Goal: Task Accomplishment & Management: Manage account settings

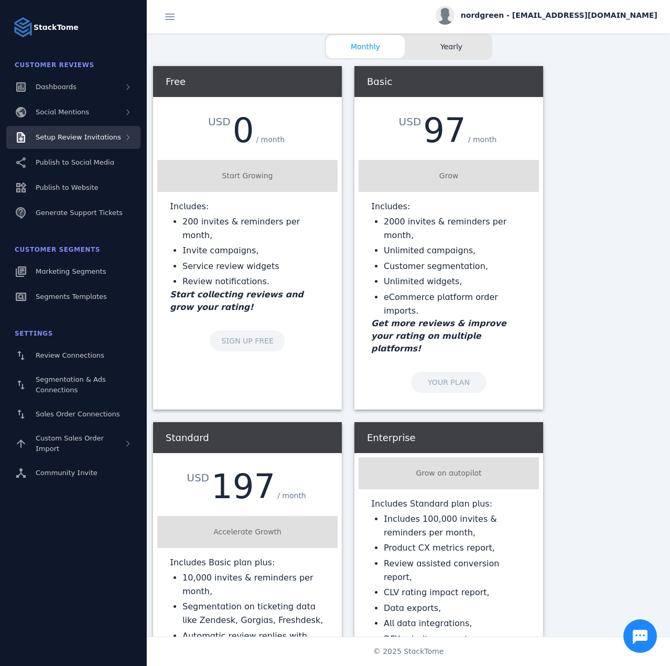
click at [81, 135] on span "Setup Review Invitations" at bounding box center [78, 137] width 85 height 8
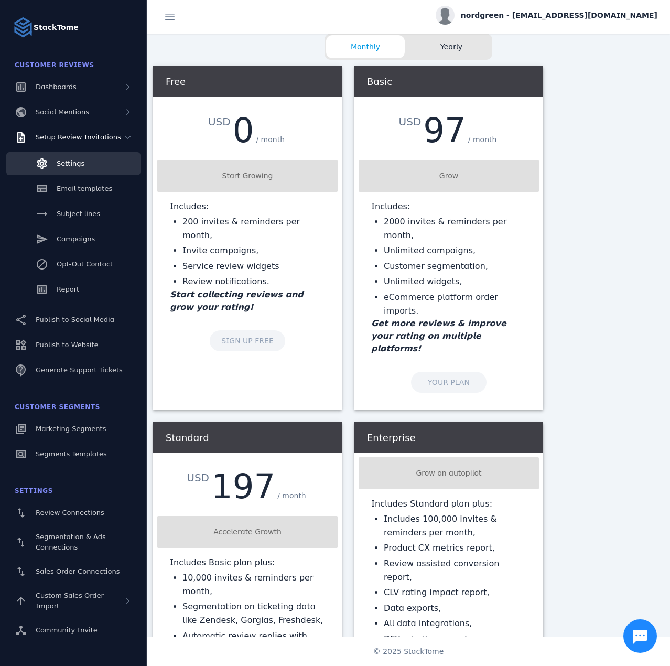
click at [81, 158] on div "Settings" at bounding box center [71, 163] width 28 height 10
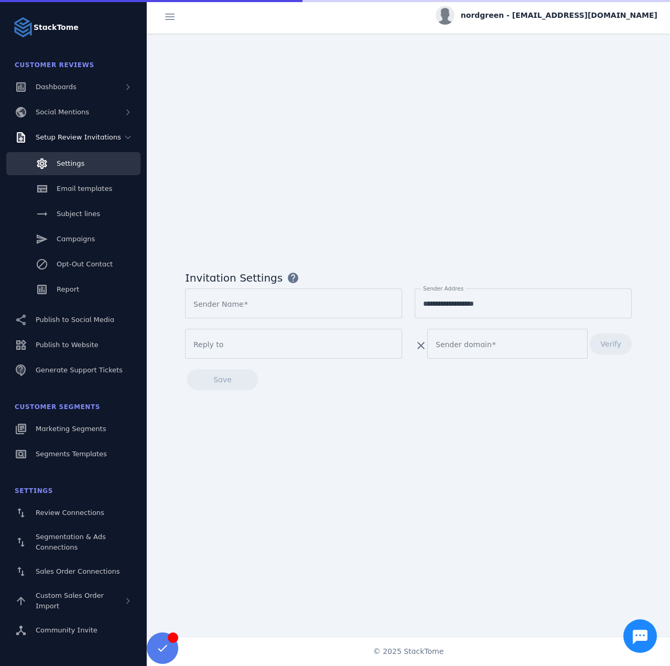
type input "*********"
type input "**********"
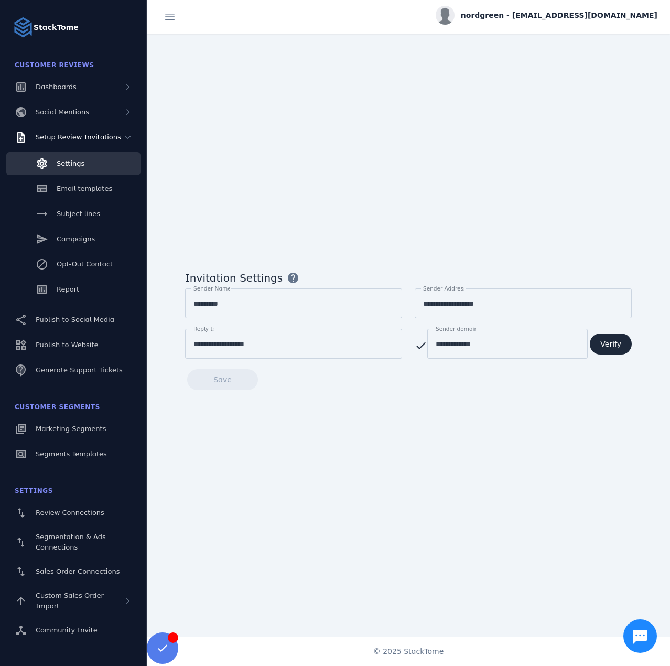
click at [607, 341] on span "Verify" at bounding box center [610, 343] width 21 height 7
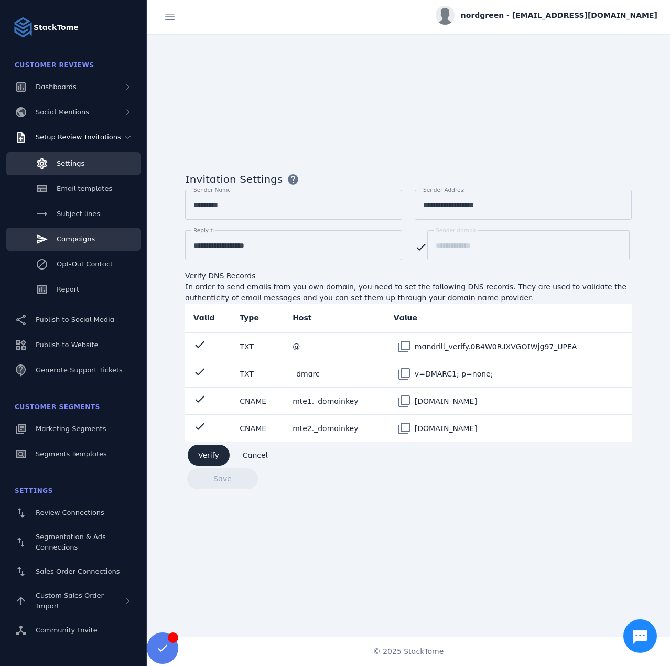
click at [73, 244] on link "Campaigns" at bounding box center [73, 238] width 134 height 23
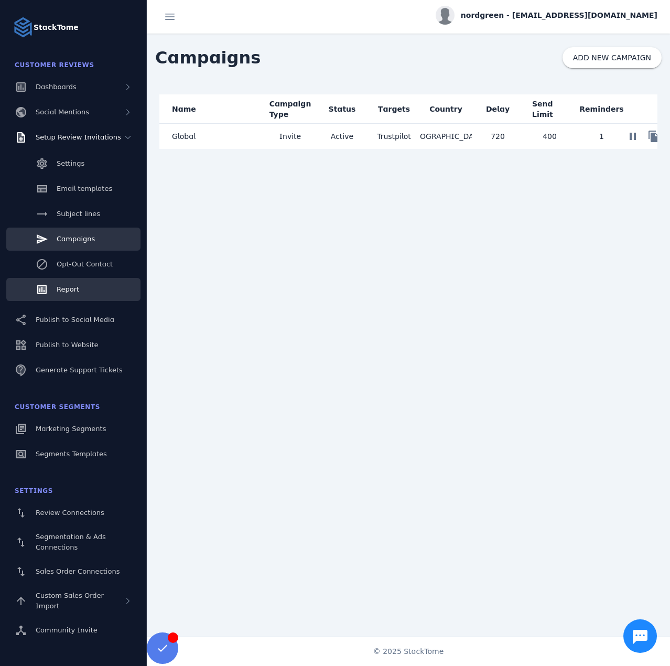
click at [67, 292] on span "Report" at bounding box center [68, 289] width 23 height 8
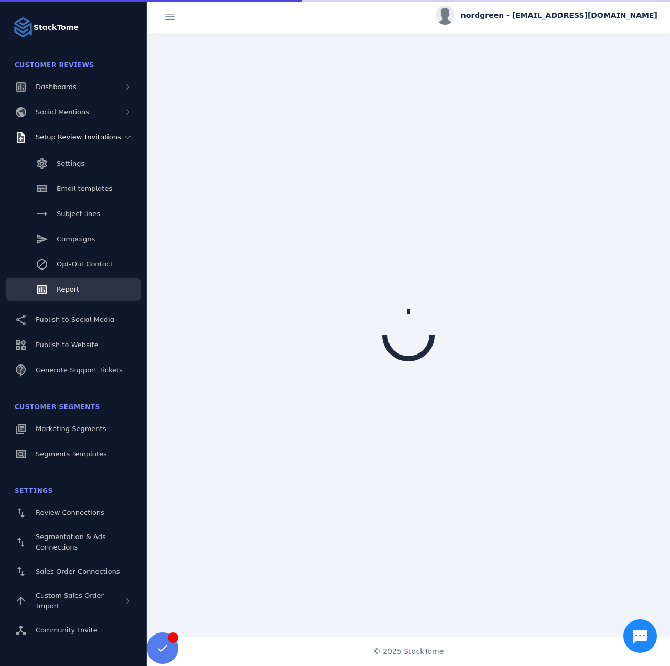
click at [539, 18] on span "nordgreen - cs_nordgreen@stacktome.com" at bounding box center [559, 15] width 197 height 11
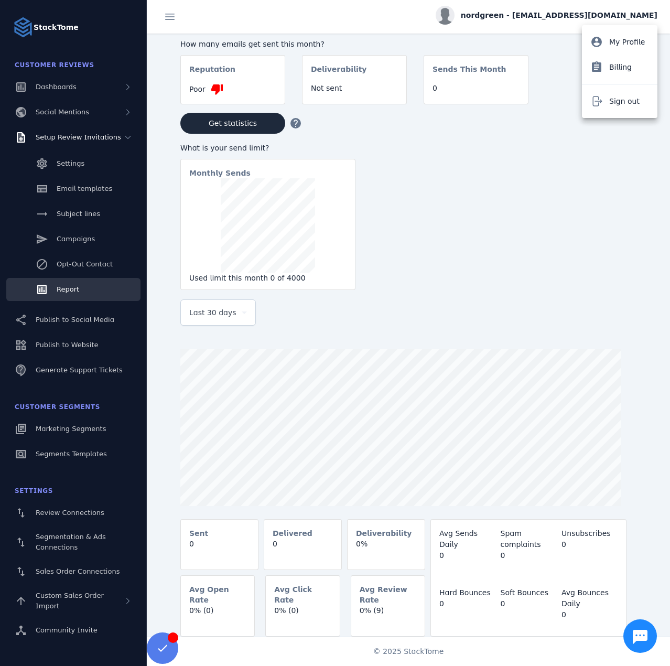
click at [495, 170] on div at bounding box center [335, 333] width 670 height 666
click at [527, 11] on span "nordgreen - cs_nordgreen@stacktome.com" at bounding box center [559, 15] width 197 height 11
click at [596, 103] on icon at bounding box center [596, 101] width 13 height 13
